Goal: Information Seeking & Learning: Check status

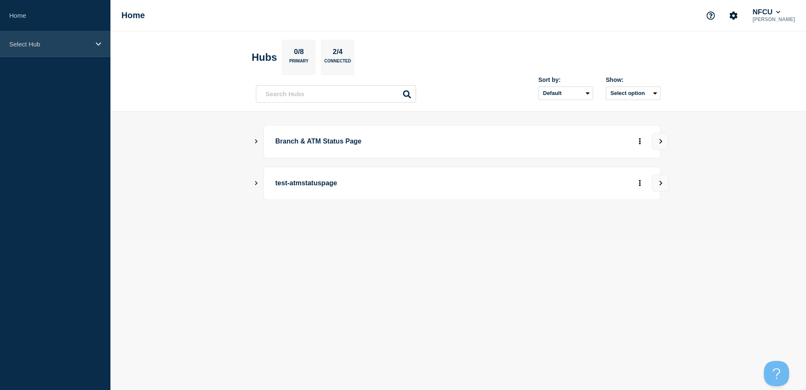
click at [57, 54] on div "Select Hub" at bounding box center [55, 44] width 110 height 26
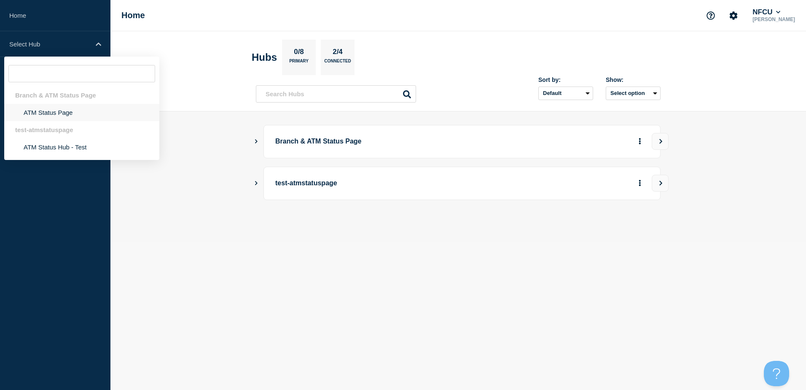
click at [68, 110] on li "ATM Status Page" at bounding box center [81, 112] width 155 height 17
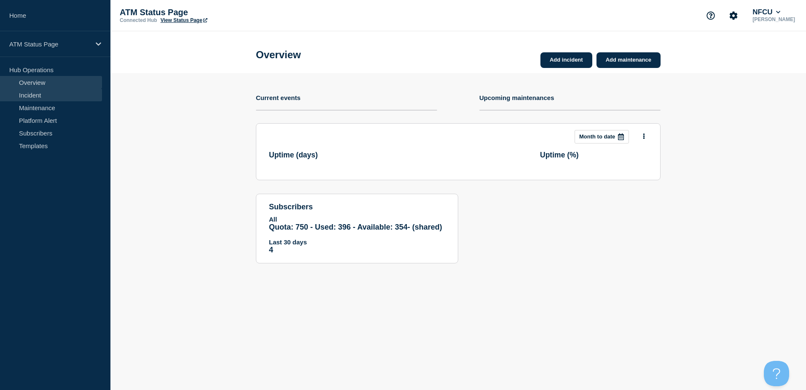
click at [46, 95] on link "Incident" at bounding box center [51, 95] width 102 height 13
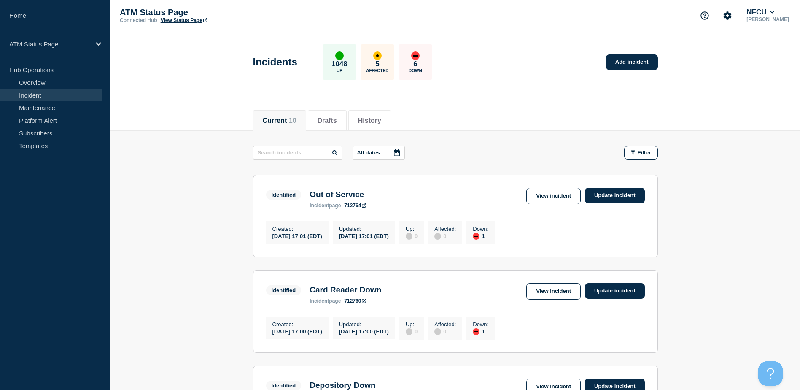
click at [396, 150] on icon at bounding box center [396, 152] width 7 height 7
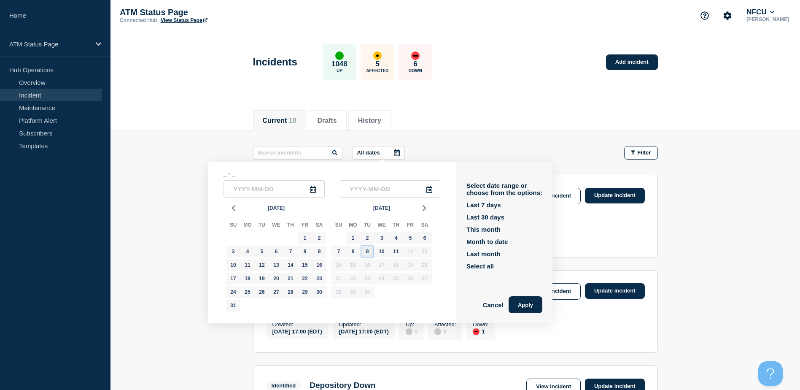
click at [367, 252] on div "9" at bounding box center [367, 251] width 12 height 12
type input "2025-09-09"
click at [367, 252] on div "9" at bounding box center [367, 251] width 12 height 12
type input "2025-09-09"
click at [521, 298] on button "Apply" at bounding box center [526, 304] width 34 height 17
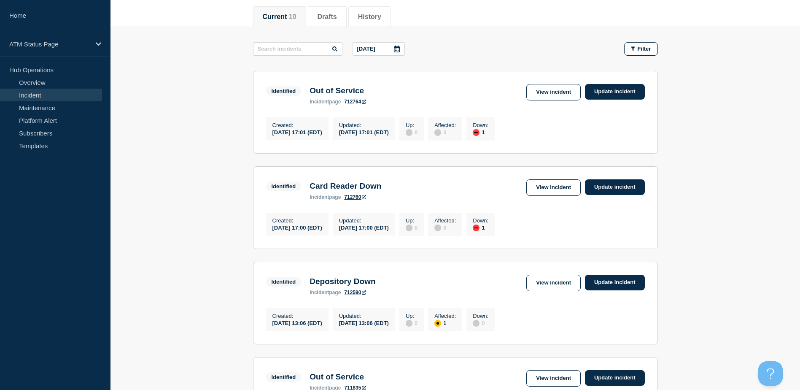
scroll to position [102, 0]
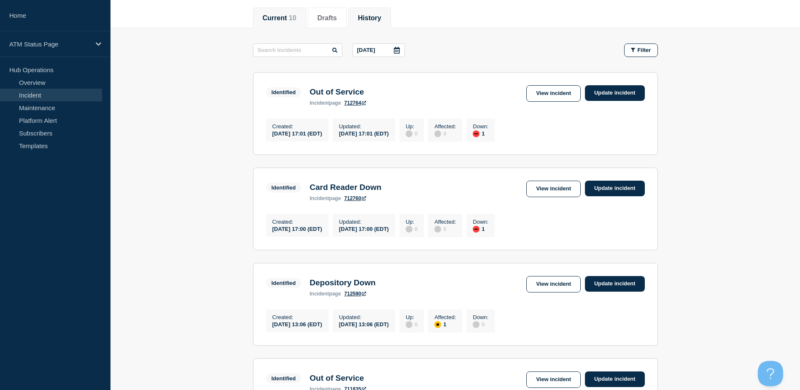
click at [378, 19] on button "History" at bounding box center [369, 18] width 23 height 8
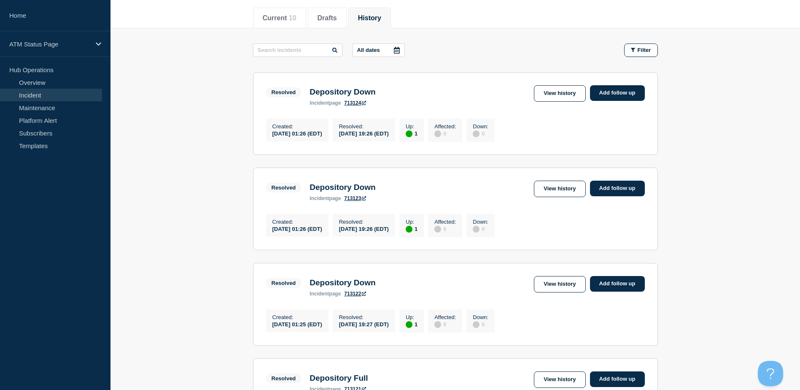
click at [397, 46] on div at bounding box center [396, 50] width 15 height 13
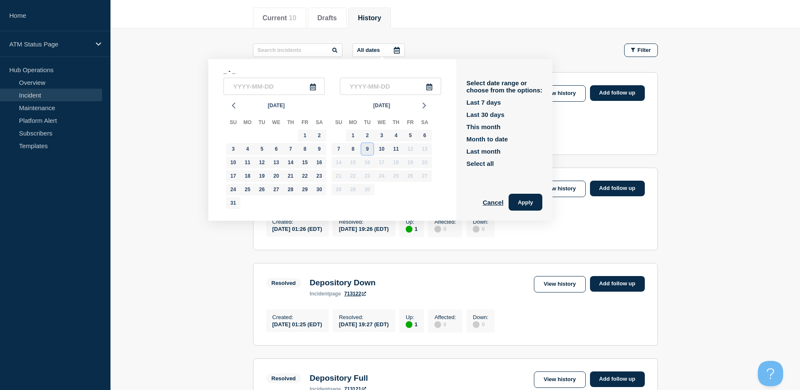
click at [369, 150] on div "9" at bounding box center [367, 149] width 12 height 12
type input "2025-09-09"
click at [369, 150] on div "9" at bounding box center [367, 149] width 12 height 12
type input "2025-09-09"
click at [532, 202] on button "Apply" at bounding box center [526, 202] width 34 height 17
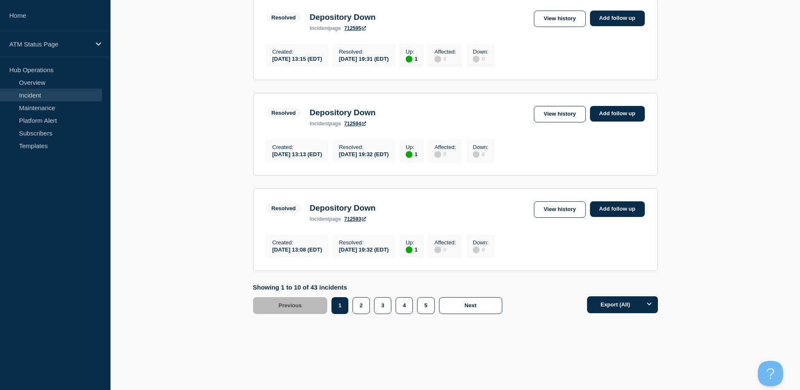
scroll to position [855, 0]
click at [365, 298] on button "2" at bounding box center [361, 305] width 17 height 17
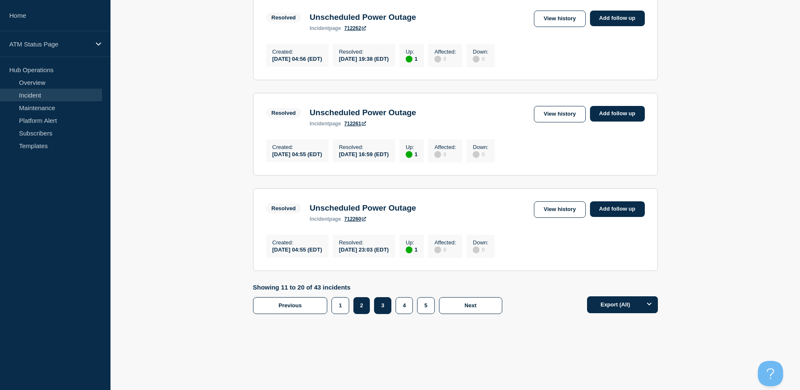
click at [382, 298] on button "3" at bounding box center [382, 305] width 17 height 17
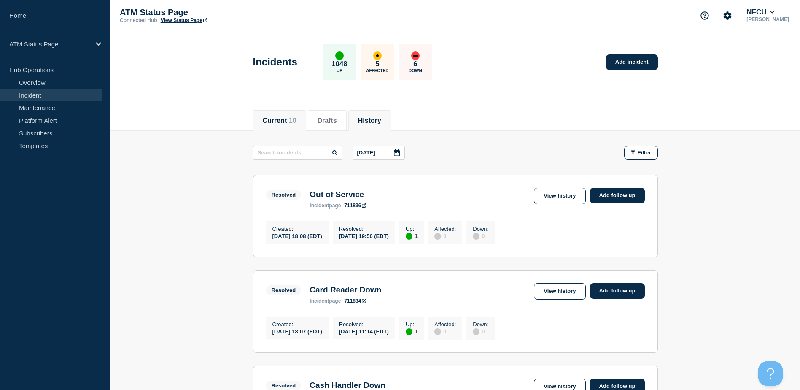
click at [286, 117] on button "Current 10" at bounding box center [280, 121] width 34 height 8
click at [402, 157] on div at bounding box center [396, 152] width 15 height 13
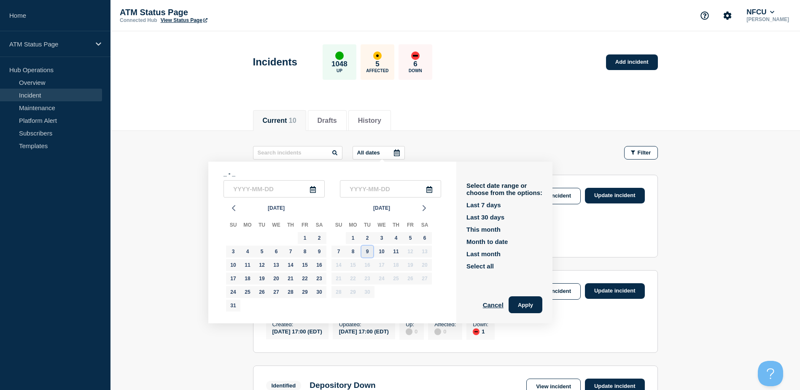
click at [369, 254] on div "9" at bounding box center [367, 251] width 12 height 12
type input "2025-09-09"
click at [369, 254] on div "9" at bounding box center [367, 251] width 12 height 12
type input "2025-09-09"
click at [517, 298] on button "Apply" at bounding box center [526, 304] width 34 height 17
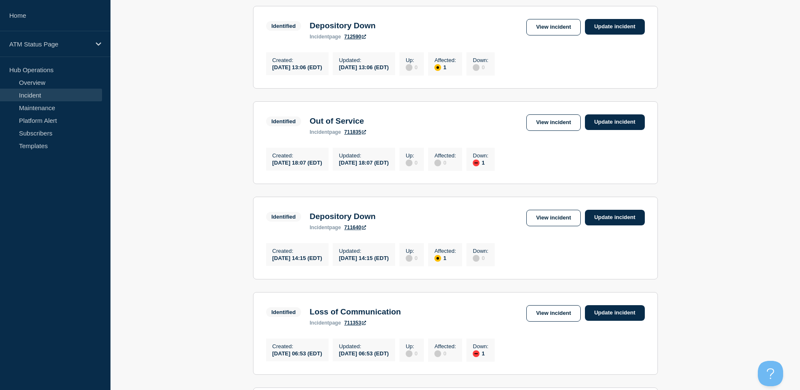
scroll to position [360, 0]
